Goal: Transaction & Acquisition: Purchase product/service

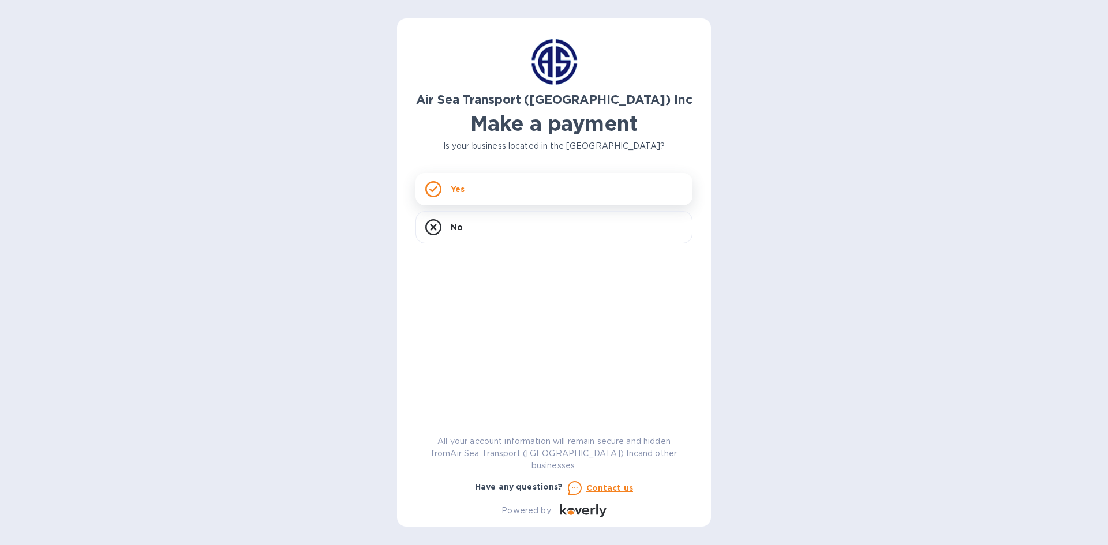
click at [470, 187] on div "Yes" at bounding box center [553, 189] width 277 height 32
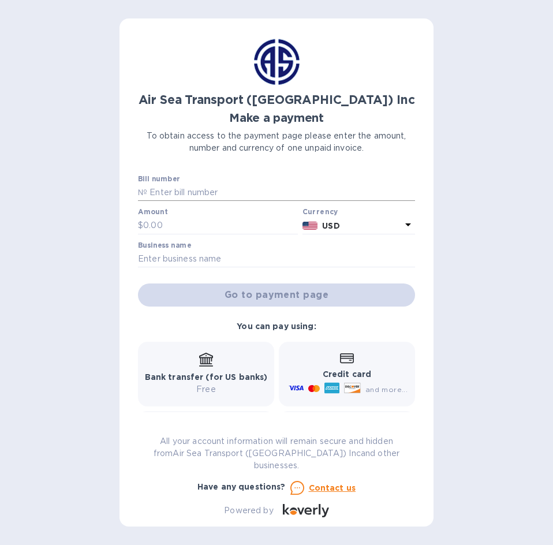
click at [190, 186] on input "text" at bounding box center [281, 192] width 268 height 17
type input "CHI-AR173049"
click at [167, 224] on input "text" at bounding box center [220, 225] width 155 height 17
type input "375.00"
click at [209, 256] on input "text" at bounding box center [276, 258] width 277 height 17
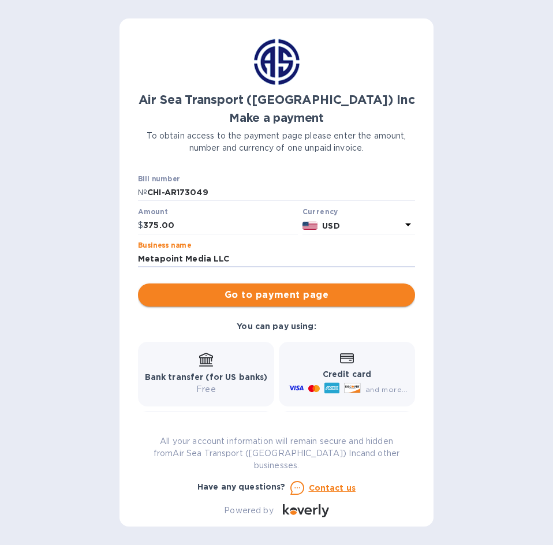
type input "Metapoint Media LLC"
click at [224, 296] on span "Go to payment page" at bounding box center [276, 295] width 258 height 14
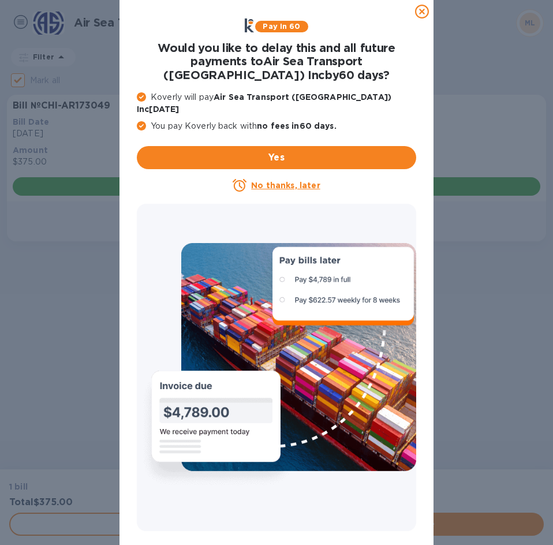
click at [288, 181] on u "No thanks, later" at bounding box center [285, 185] width 69 height 9
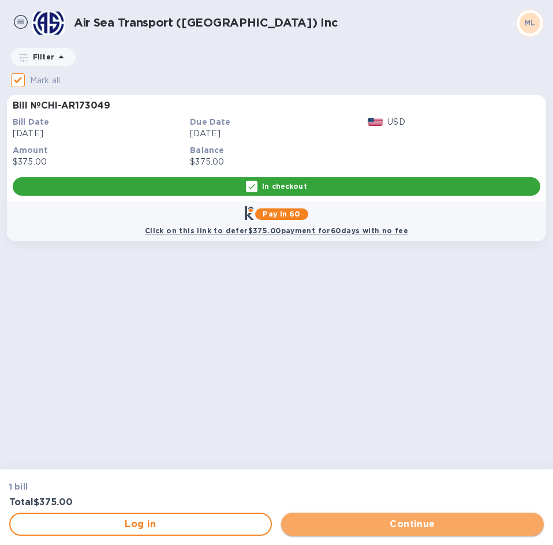
click at [395, 522] on span "Continue" at bounding box center [412, 524] width 244 height 14
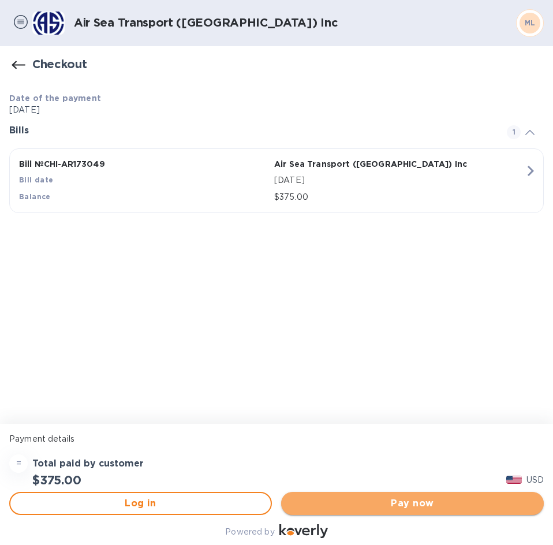
click at [414, 501] on span "Pay now" at bounding box center [412, 503] width 244 height 14
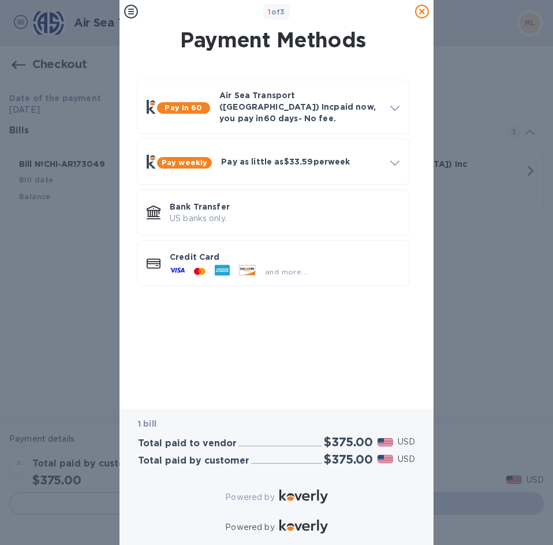
click at [187, 438] on h3 "Total paid to vendor" at bounding box center [187, 443] width 99 height 11
click at [212, 212] on p "US banks only." at bounding box center [285, 218] width 230 height 12
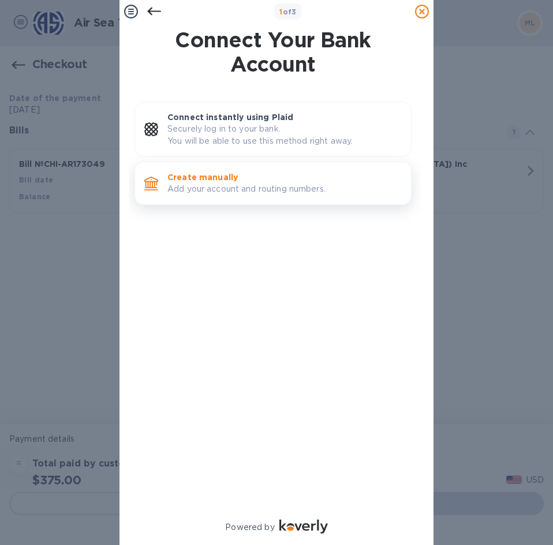
click at [214, 182] on p "Create manually" at bounding box center [284, 177] width 234 height 12
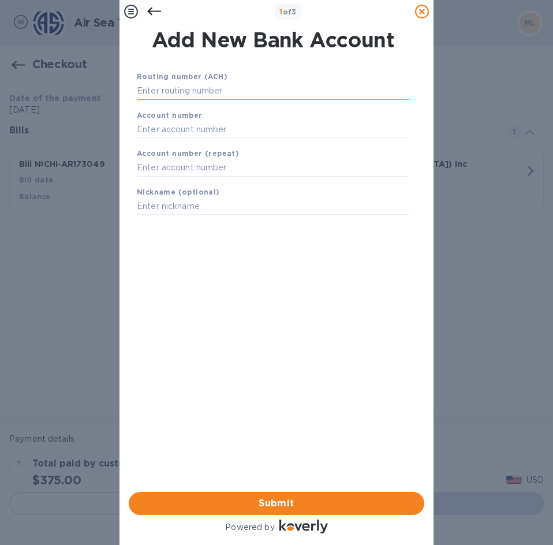
click at [174, 88] on input "text" at bounding box center [273, 90] width 272 height 17
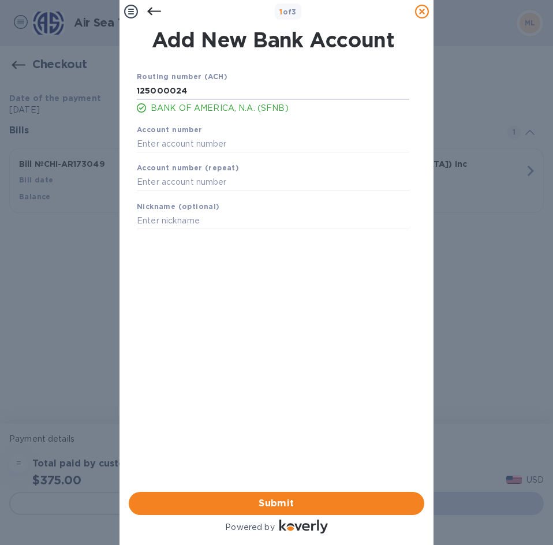
type input "125000024"
click at [192, 133] on b "Account number" at bounding box center [170, 129] width 66 height 9
click at [171, 144] on input "text" at bounding box center [273, 143] width 272 height 17
click at [165, 142] on input "text" at bounding box center [273, 143] width 272 height 17
type input "138131329700"
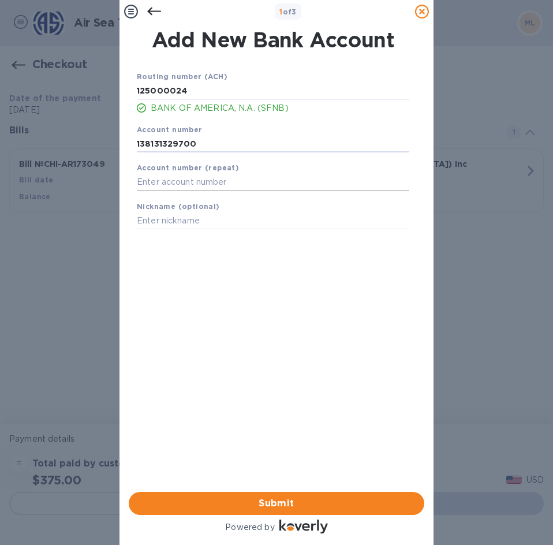
click at [154, 183] on input "text" at bounding box center [273, 182] width 272 height 17
type input "138131329700"
click at [151, 219] on input "text" at bounding box center [273, 220] width 272 height 17
type input "Metapoint Media LLC"
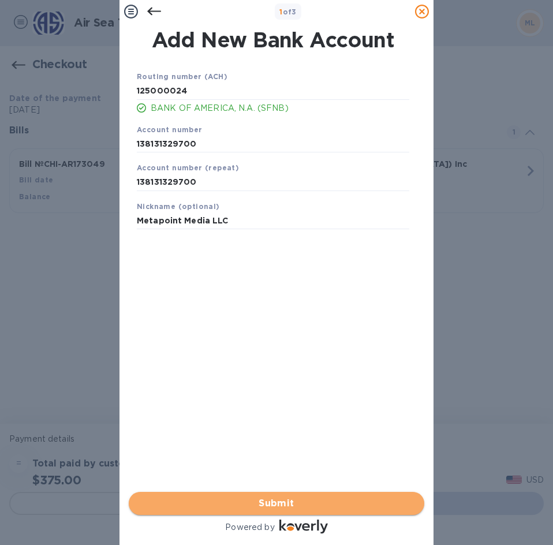
click at [230, 496] on span "Submit" at bounding box center [276, 503] width 277 height 14
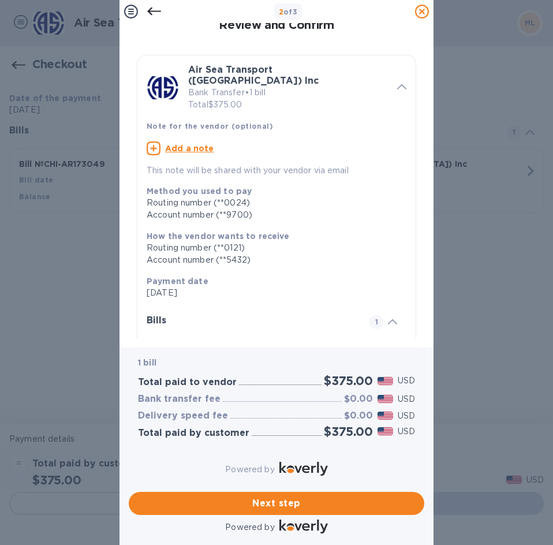
click at [172, 144] on u "Add a note" at bounding box center [189, 148] width 49 height 9
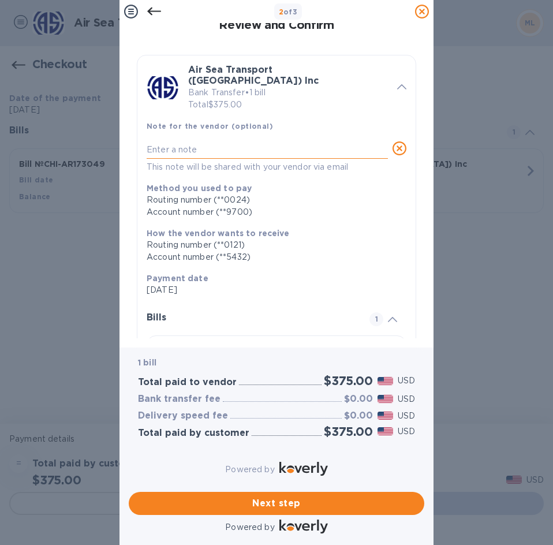
click at [172, 145] on textarea at bounding box center [267, 150] width 241 height 10
click at [183, 145] on textarea at bounding box center [267, 150] width 241 height 10
type textarea "Payment for annual customs bond 2025."
click at [261, 496] on span "Next step" at bounding box center [276, 503] width 277 height 14
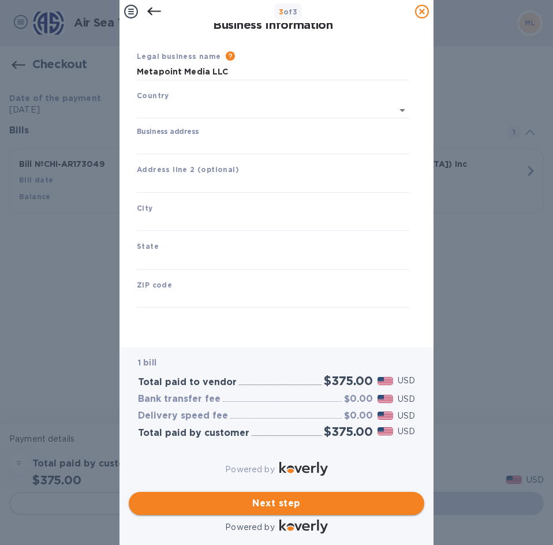
type input "[GEOGRAPHIC_DATA]"
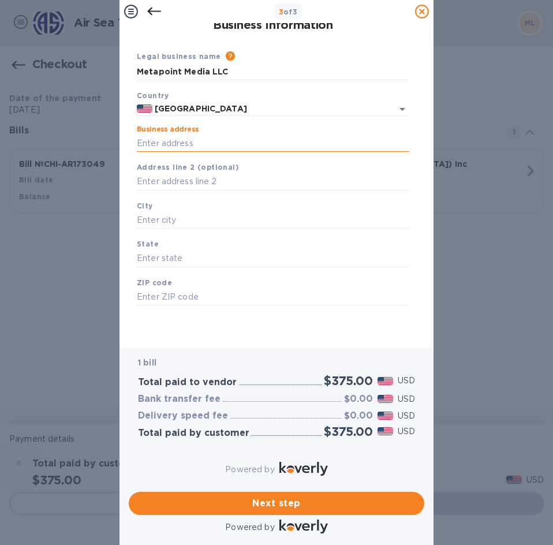
click at [158, 140] on input "Business address" at bounding box center [273, 142] width 272 height 17
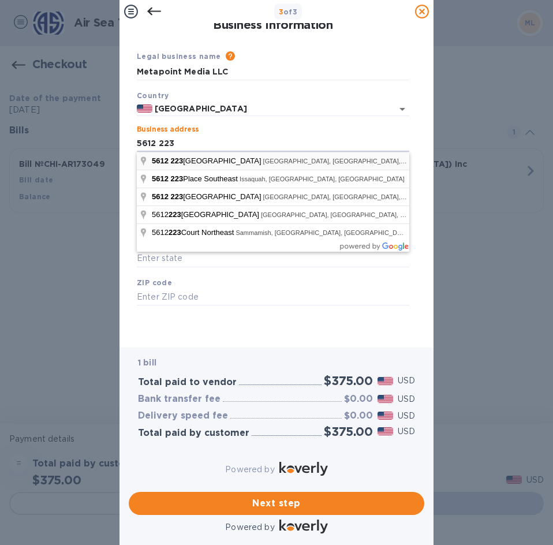
type input "[STREET_ADDRESS]"
type input "[PERSON_NAME]"
type input "WA"
type input "98053"
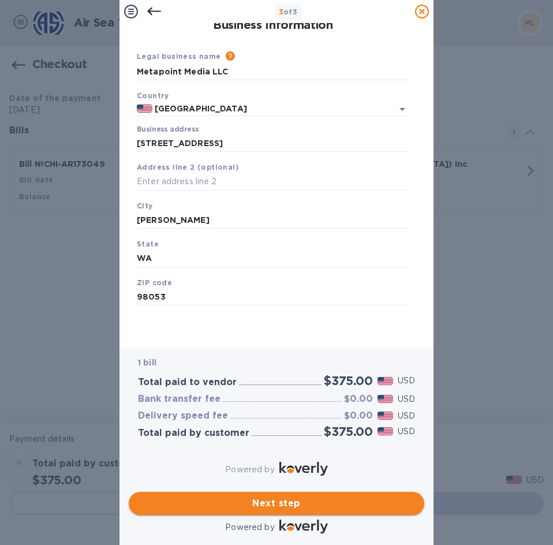
click at [282, 496] on span "Next step" at bounding box center [276, 503] width 277 height 14
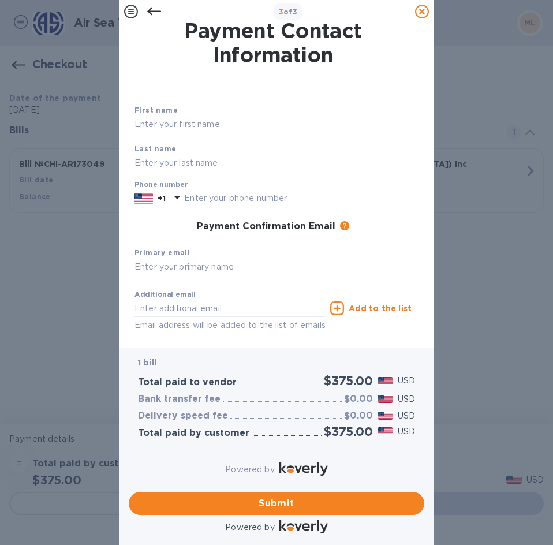
click at [172, 123] on input "text" at bounding box center [272, 124] width 277 height 17
type input "[PERSON_NAME]"
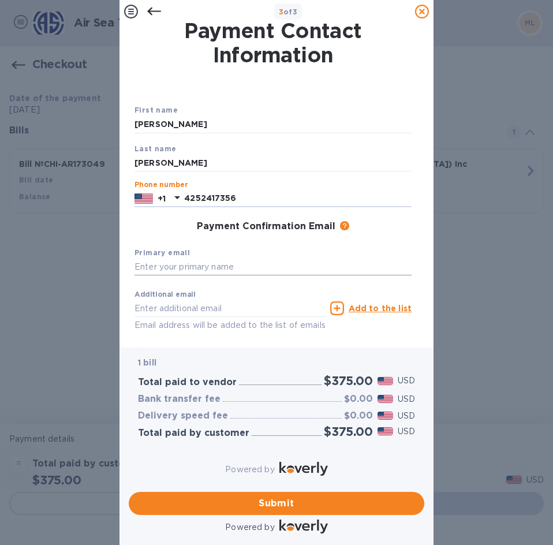
type input "4252417356"
click at [170, 267] on input "text" at bounding box center [272, 266] width 277 height 17
type input "[PERSON_NAME][EMAIL_ADDRESS][DOMAIN_NAME]"
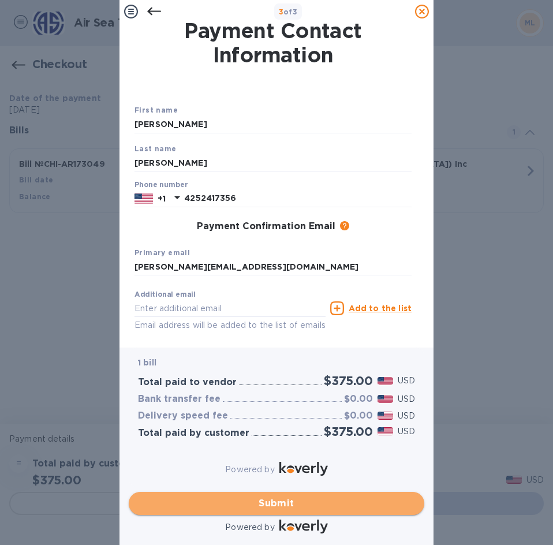
click at [280, 496] on span "Submit" at bounding box center [276, 503] width 277 height 14
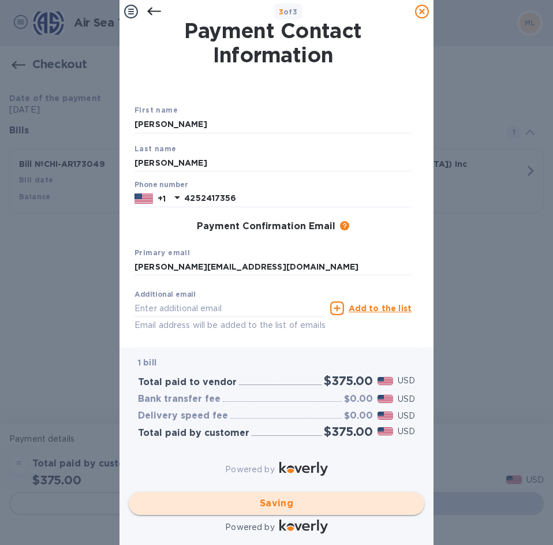
checkbox input "false"
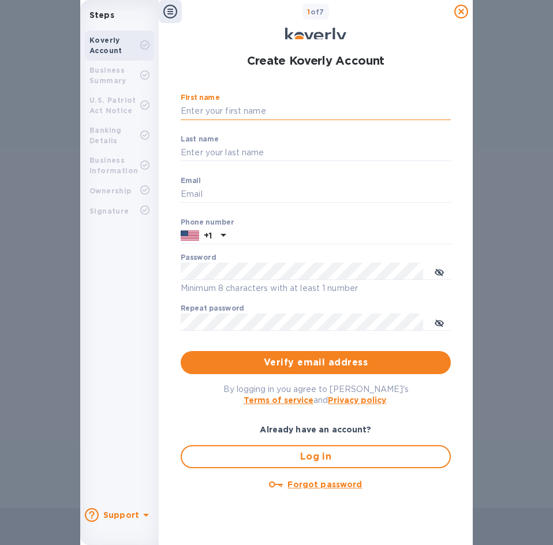
click at [231, 111] on input "First name" at bounding box center [316, 111] width 270 height 17
type input "[PERSON_NAME]"
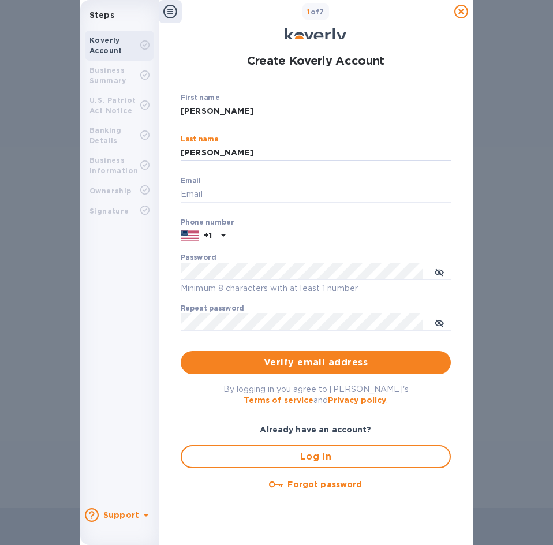
type input "[PERSON_NAME]"
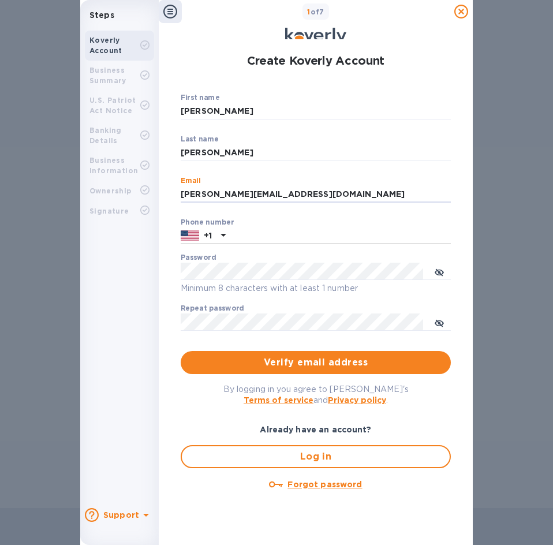
type input "[PERSON_NAME][EMAIL_ADDRESS][DOMAIN_NAME]"
click at [244, 238] on input "text" at bounding box center [340, 235] width 220 height 17
type input "4252417356"
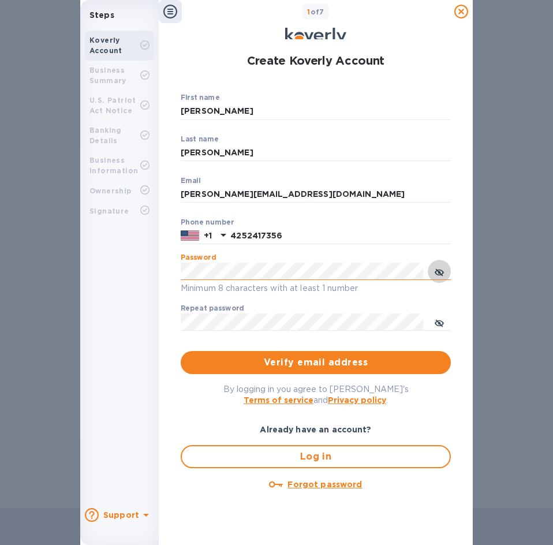
click at [440, 273] on icon "toggle password visibility" at bounding box center [439, 272] width 7 height 7
click at [438, 322] on icon "toggle password visibility" at bounding box center [439, 323] width 7 height 7
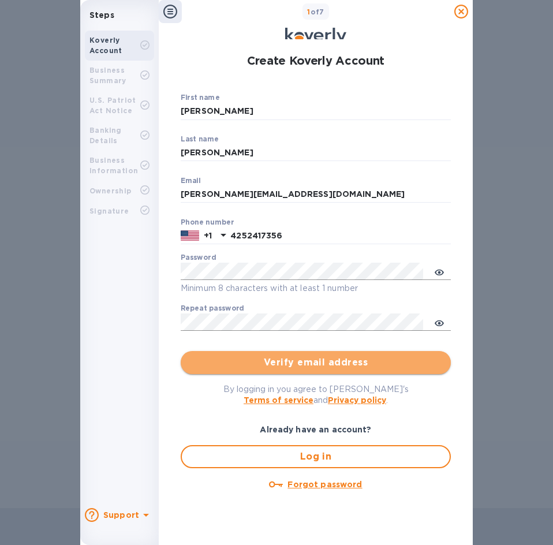
click at [299, 361] on span "Verify email address" at bounding box center [316, 362] width 252 height 14
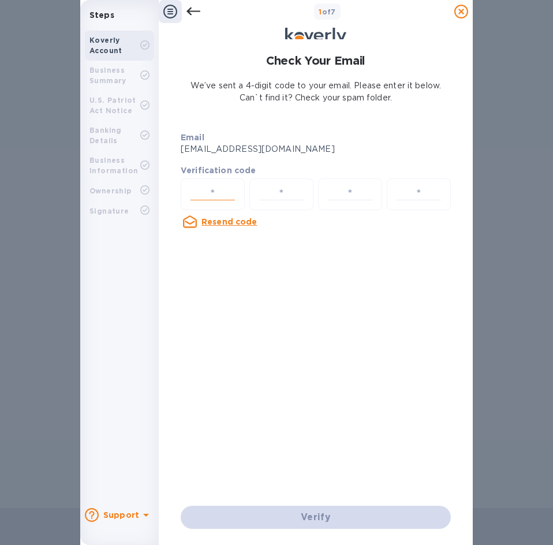
click at [219, 192] on input "number" at bounding box center [213, 193] width 54 height 21
type input "9"
type input "4"
type input "5"
type input "8"
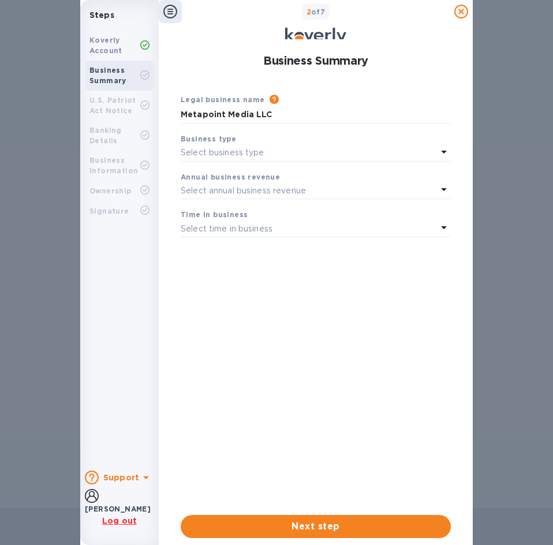
click at [260, 147] on p "Select business type" at bounding box center [223, 153] width 84 height 12
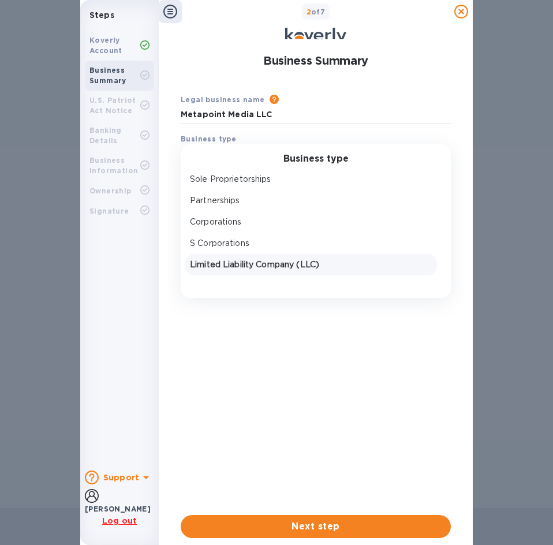
click at [238, 267] on p "Limited Liability Company (LLC)" at bounding box center [311, 264] width 242 height 12
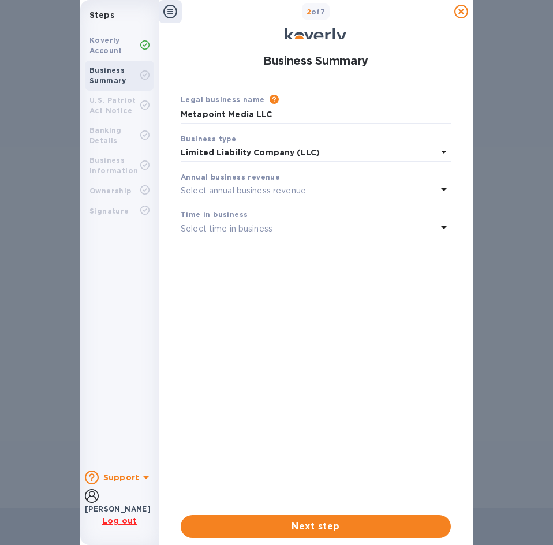
click at [309, 187] on div "Select annual business revenue" at bounding box center [309, 190] width 256 height 16
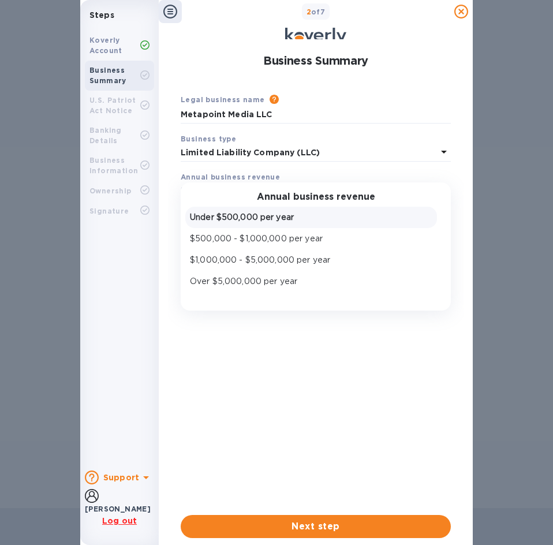
click at [287, 216] on p "Under $500,000 per year" at bounding box center [311, 217] width 242 height 12
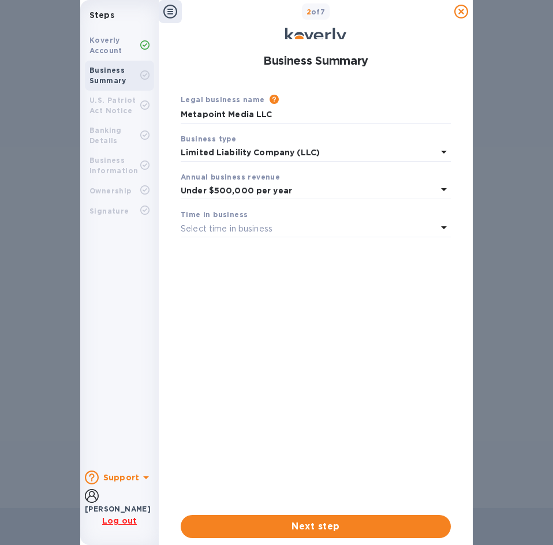
click at [381, 227] on div "Select time in business" at bounding box center [309, 228] width 256 height 16
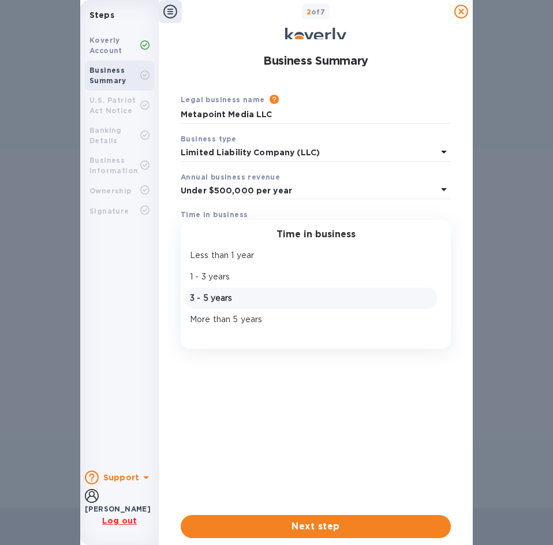
click at [222, 296] on p "3 - 5 years" at bounding box center [311, 298] width 242 height 12
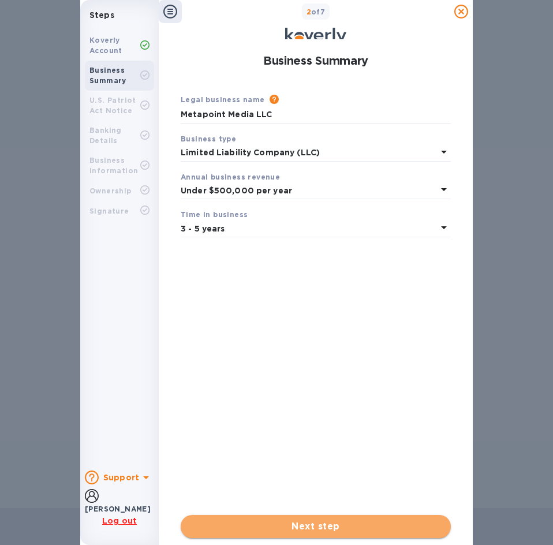
click at [318, 519] on span "Next step" at bounding box center [316, 526] width 252 height 14
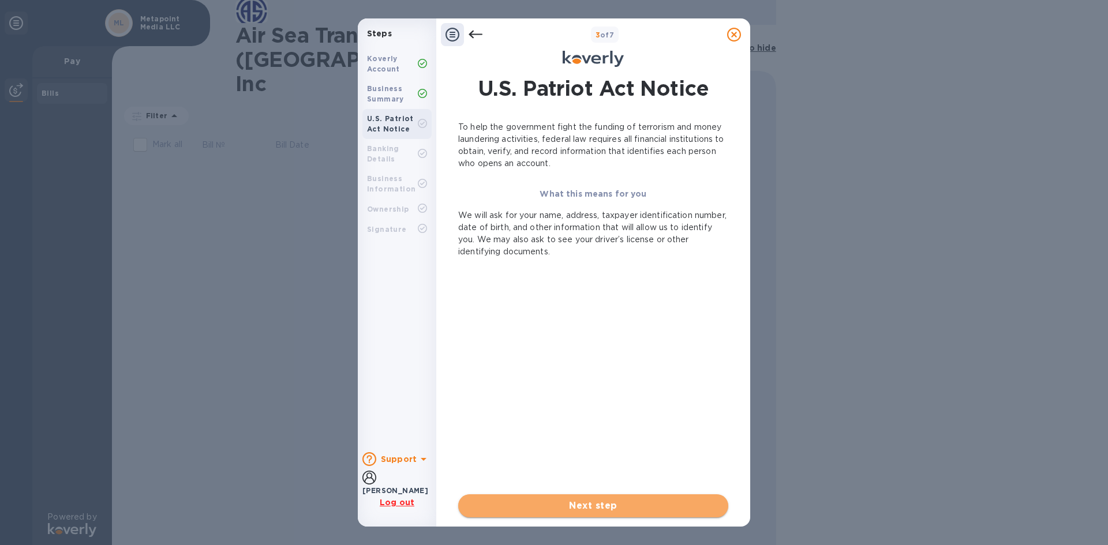
click at [586, 502] on span "Next step" at bounding box center [593, 506] width 252 height 14
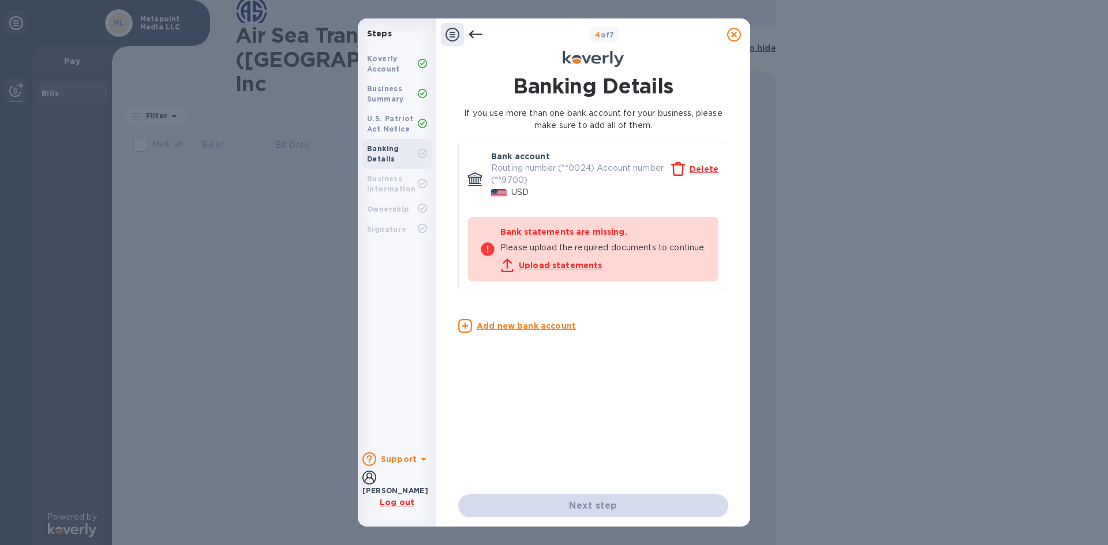
click at [552, 167] on p "Routing number (**0024) Account number (**9700)" at bounding box center [581, 174] width 180 height 24
click at [507, 168] on p "Routing number (**0024) Account number (**9700)" at bounding box center [581, 174] width 180 height 24
click at [577, 166] on p "Routing number (**0024) Account number (**9700)" at bounding box center [581, 174] width 180 height 24
drag, startPoint x: 506, startPoint y: 169, endPoint x: 550, endPoint y: 169, distance: 43.8
click at [550, 169] on p "Routing number (**0024) Account number (**9700)" at bounding box center [581, 174] width 180 height 24
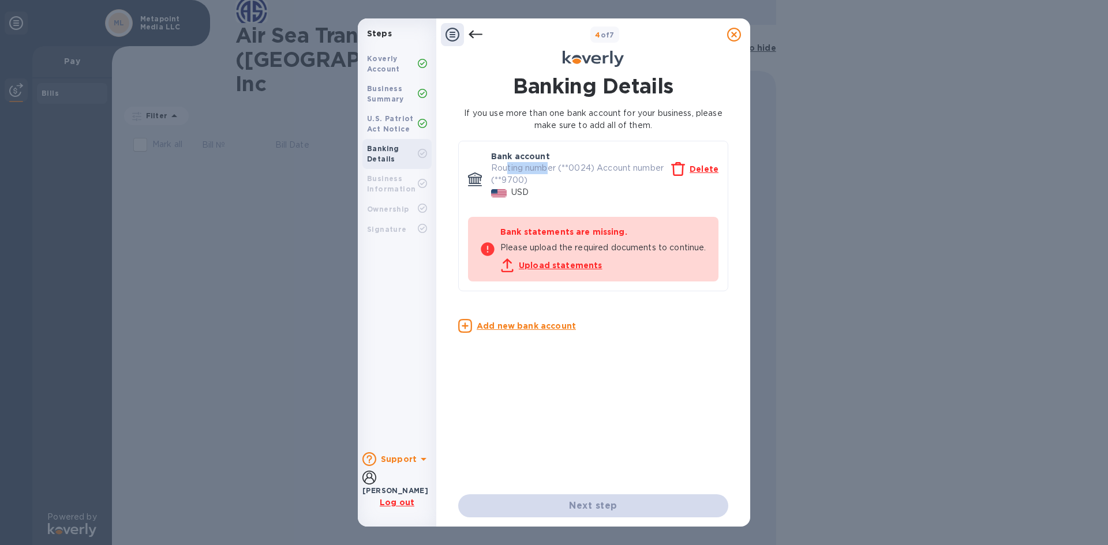
click at [538, 173] on p "Routing number (**0024) Account number (**9700)" at bounding box center [581, 174] width 180 height 24
click at [488, 167] on div "Bank account Routing number (**0024) Account number (**9700) Delete USD" at bounding box center [604, 179] width 237 height 66
click at [493, 167] on p "Routing number (**0024) Account number (**9700)" at bounding box center [581, 174] width 180 height 24
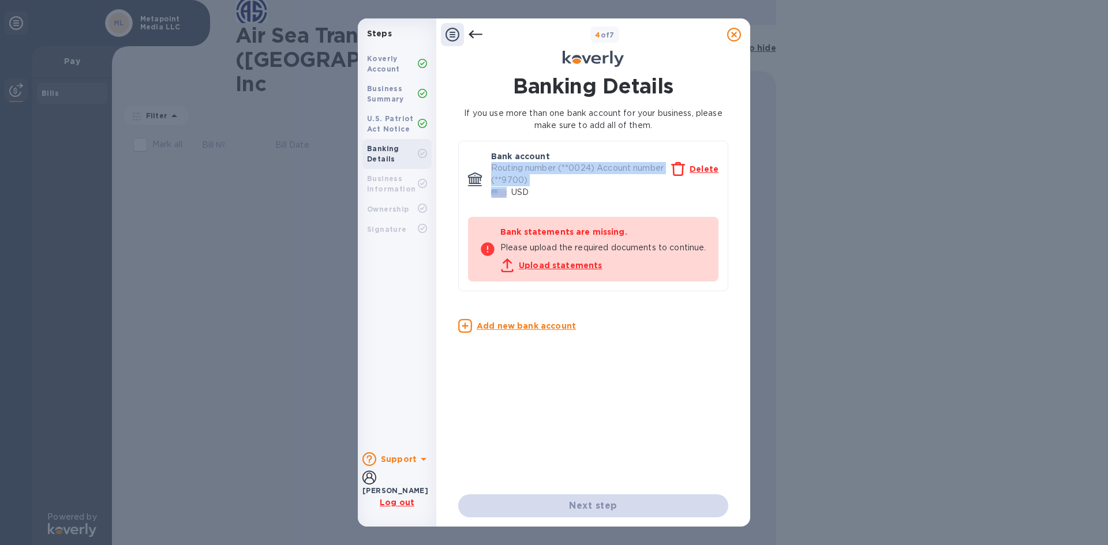
click at [493, 167] on p "Routing number (**0024) Account number (**9700)" at bounding box center [581, 174] width 180 height 24
click at [547, 196] on div "USD" at bounding box center [605, 192] width 232 height 17
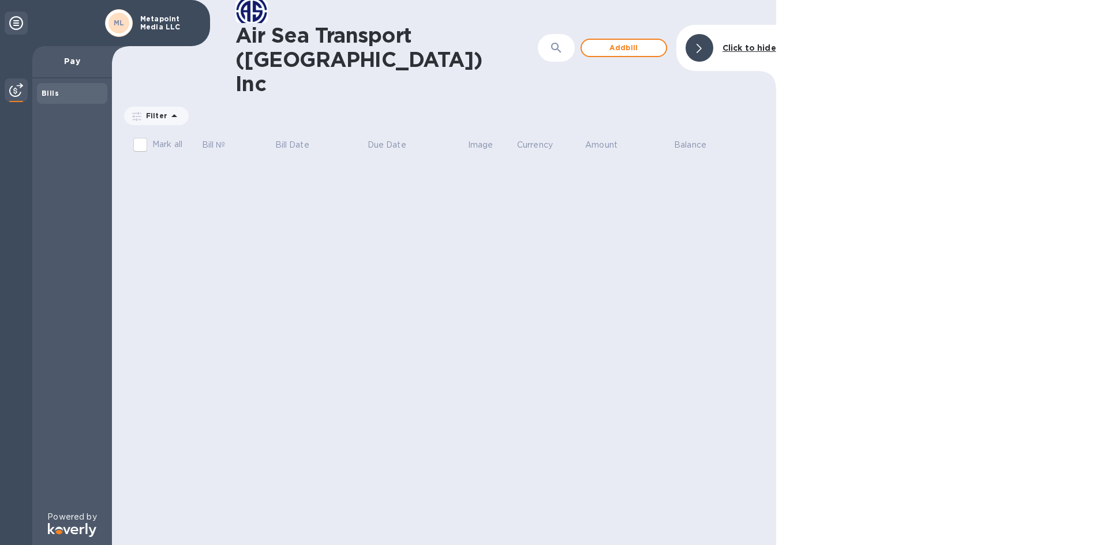
click at [538, 159] on div "Air Sea Transport ([GEOGRAPHIC_DATA]) Inc ​ Add [PERSON_NAME] to hide Filter Am…" at bounding box center [444, 272] width 664 height 545
click at [629, 41] on span "Add bill" at bounding box center [624, 48] width 66 height 14
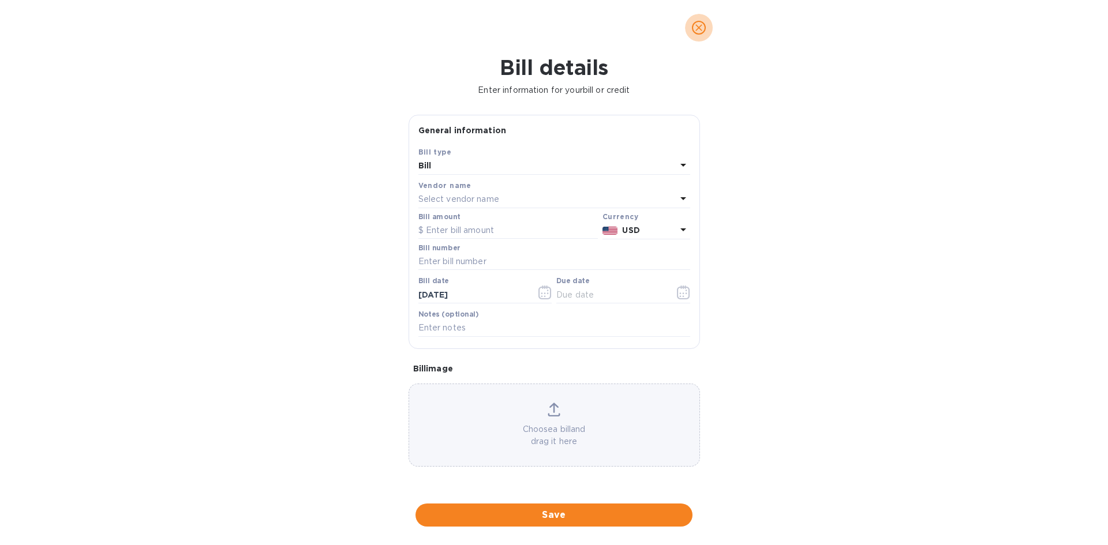
click at [696, 29] on icon "close" at bounding box center [699, 28] width 12 height 12
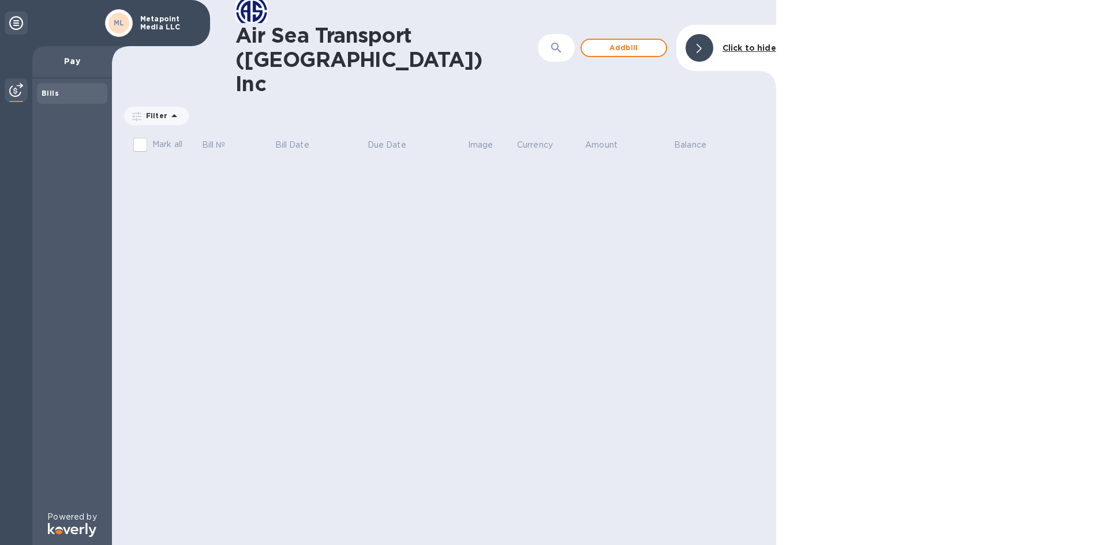
click at [337, 28] on h1 "Air Sea Transport ([GEOGRAPHIC_DATA]) Inc" at bounding box center [370, 59] width 271 height 73
click at [162, 23] on p "Metapoint Media LLC" at bounding box center [169, 23] width 58 height 16
click at [115, 21] on b "ML" at bounding box center [119, 22] width 11 height 9
click at [15, 21] on icon at bounding box center [16, 23] width 14 height 14
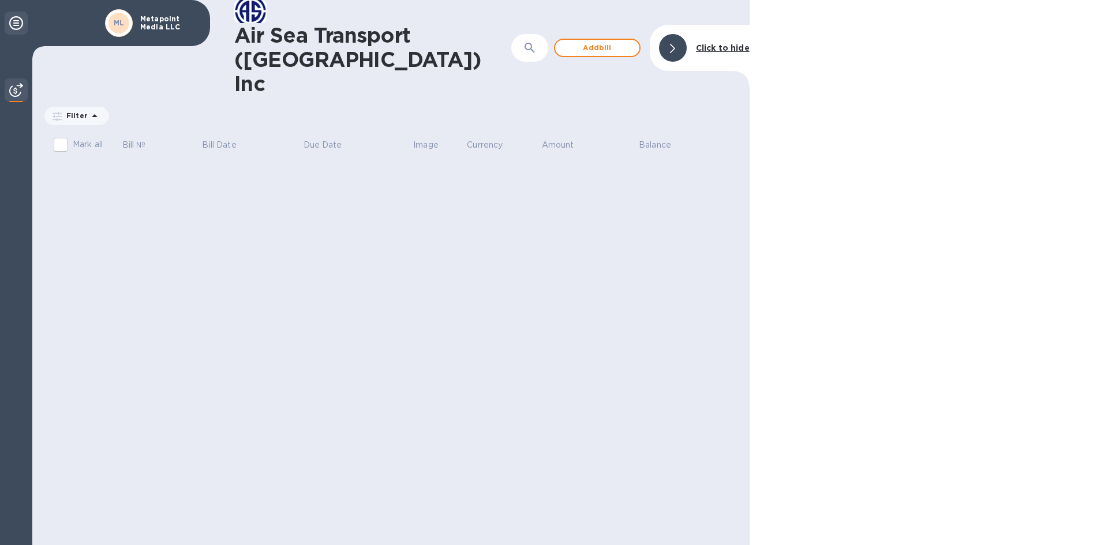
click at [16, 22] on icon at bounding box center [16, 23] width 14 height 14
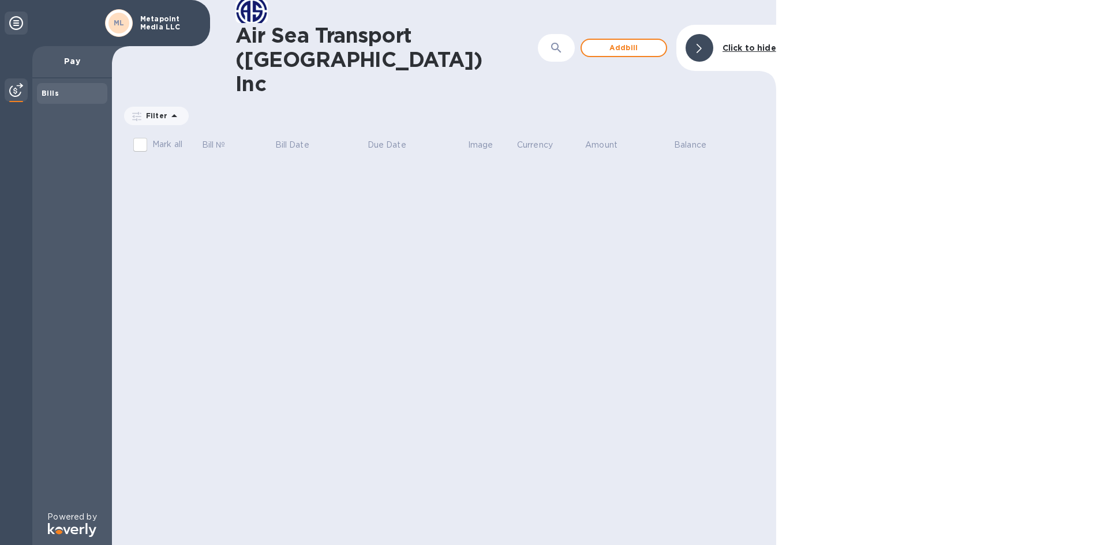
click at [705, 34] on div at bounding box center [699, 48] width 28 height 28
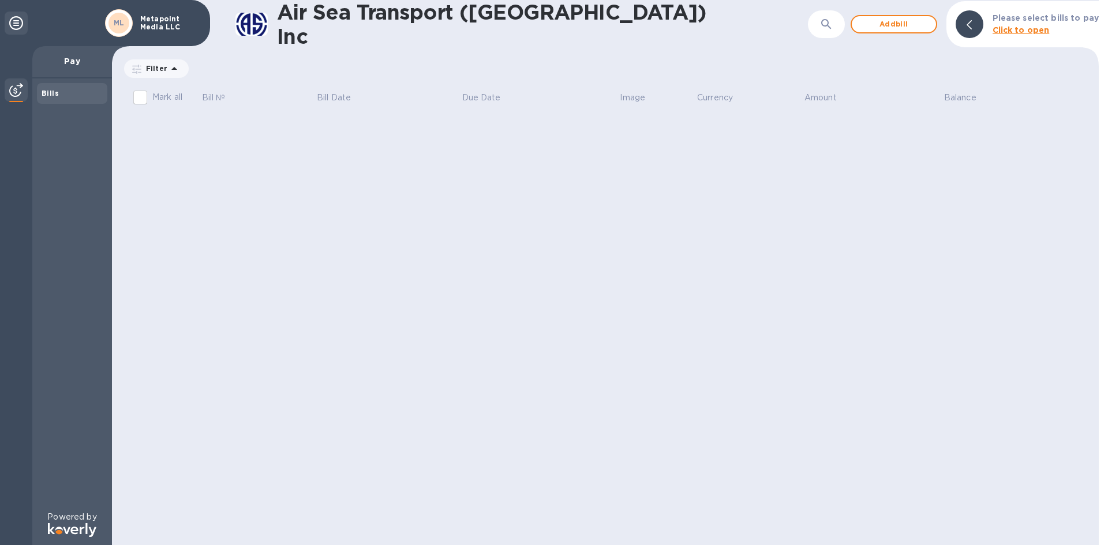
click at [392, 27] on h1 "Air Sea Transport ([GEOGRAPHIC_DATA]) Inc" at bounding box center [499, 24] width 445 height 48
click at [966, 25] on div at bounding box center [969, 24] width 28 height 28
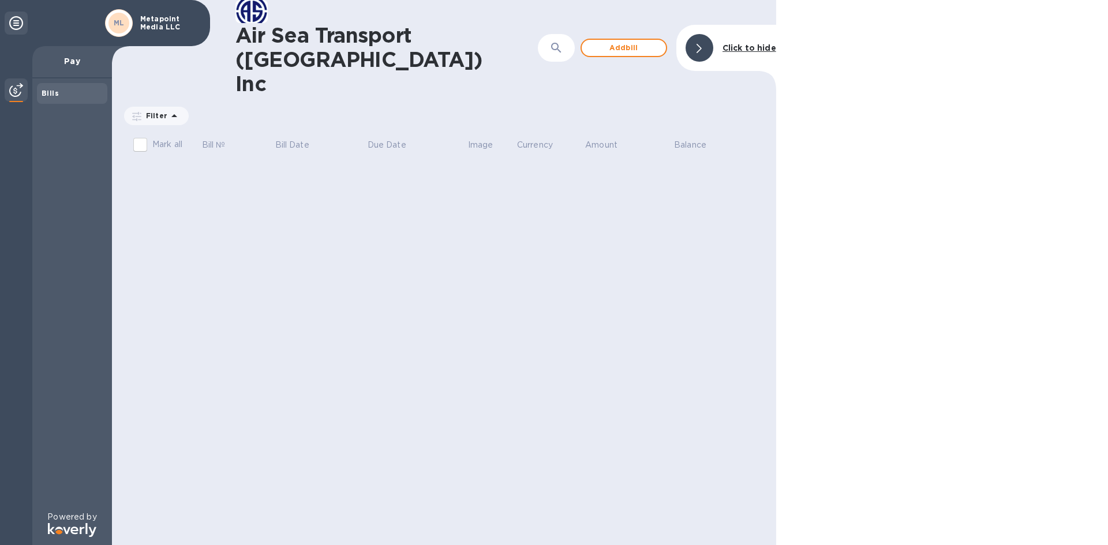
click at [15, 20] on icon at bounding box center [16, 23] width 14 height 14
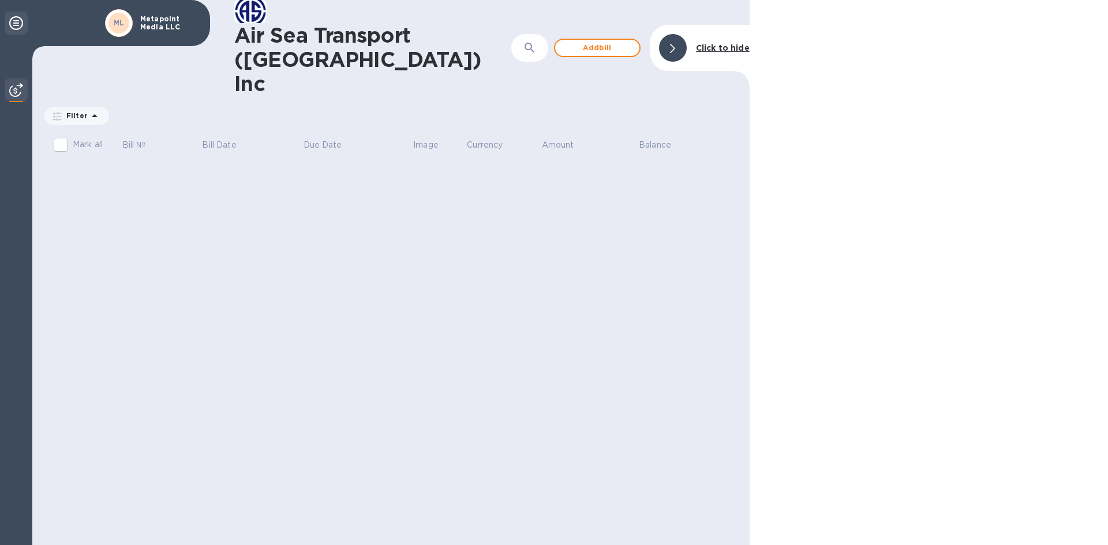
click at [15, 20] on icon at bounding box center [16, 23] width 14 height 14
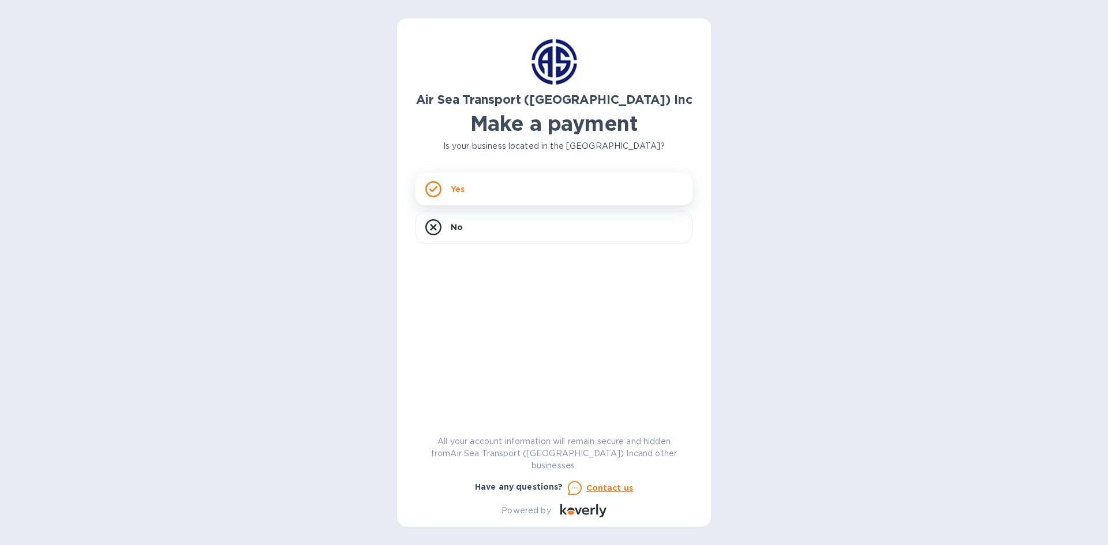
click at [479, 184] on div "Yes" at bounding box center [553, 189] width 277 height 32
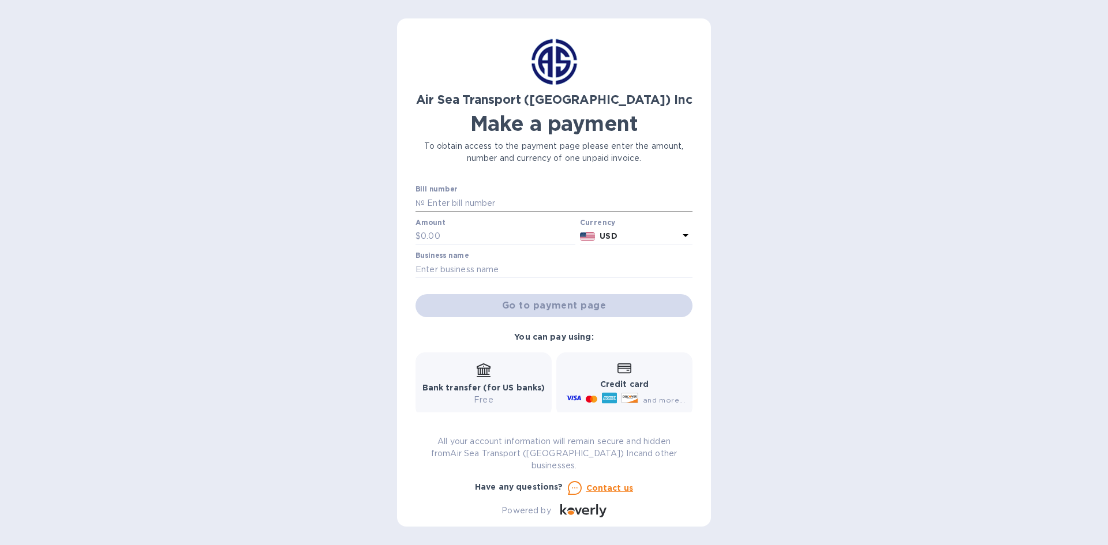
click at [467, 205] on input "text" at bounding box center [559, 202] width 268 height 17
click at [433, 206] on input "text" at bounding box center [559, 202] width 268 height 17
type input "CHI-AR173048"
click at [427, 236] on input "text" at bounding box center [498, 236] width 155 height 17
type input "5,024.19"
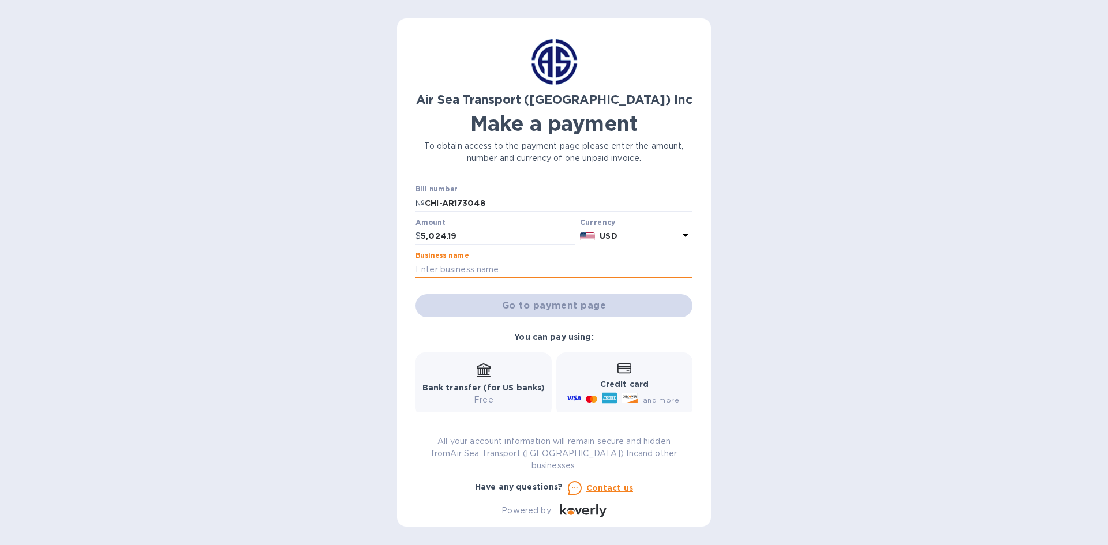
click at [433, 269] on input "text" at bounding box center [553, 269] width 277 height 17
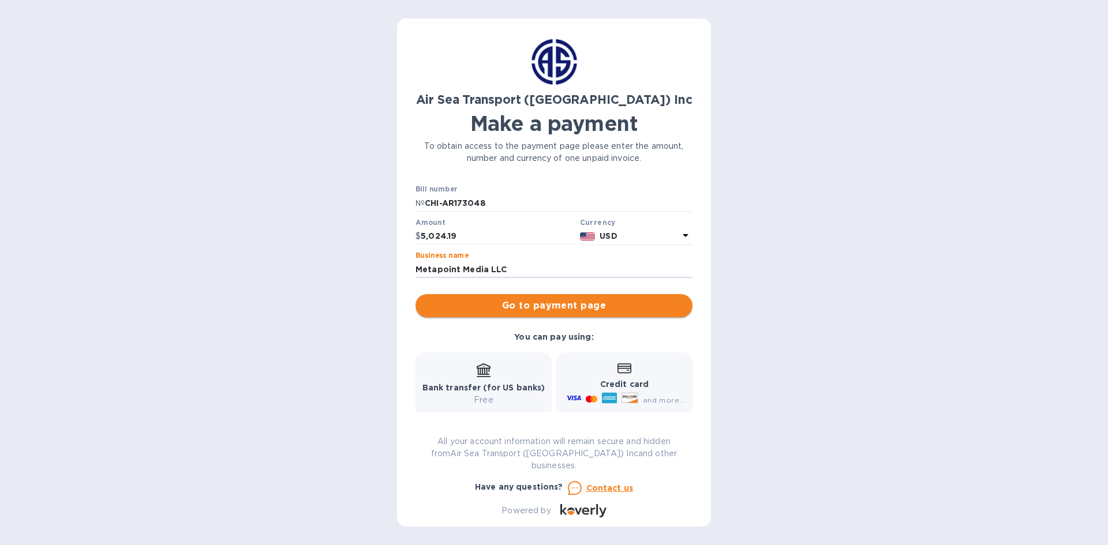
type input "Metapoint Media LLC"
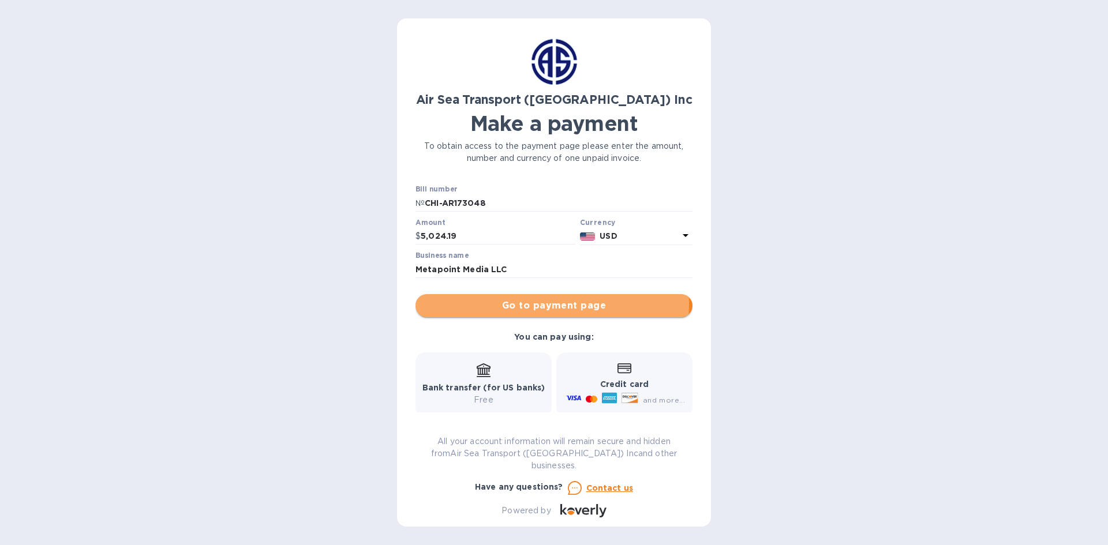
click at [496, 304] on span "Go to payment page" at bounding box center [554, 306] width 258 height 14
